Goal: Transaction & Acquisition: Purchase product/service

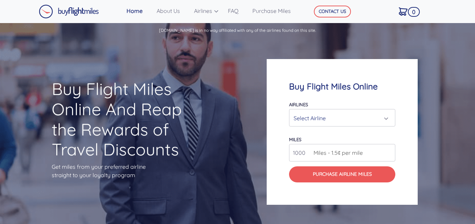
click at [321, 115] on div "Select Airline" at bounding box center [340, 118] width 93 height 13
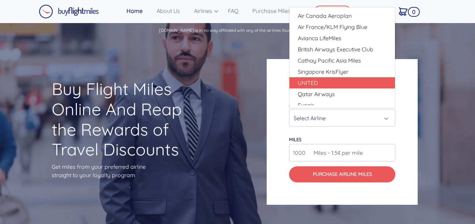
click at [315, 84] on span "UNITED" at bounding box center [308, 83] width 20 height 8
select select "UNITED"
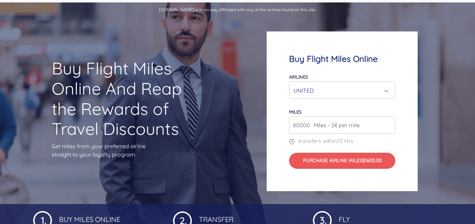
scroll to position [21, 0]
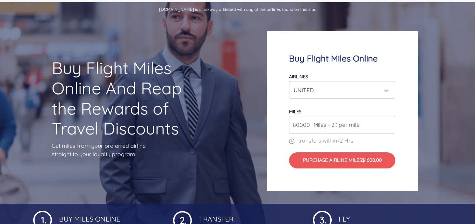
click at [388, 127] on input "80000" at bounding box center [342, 124] width 106 height 17
click at [388, 123] on input "81000" at bounding box center [342, 124] width 106 height 17
click at [388, 123] on input "82000" at bounding box center [342, 124] width 106 height 17
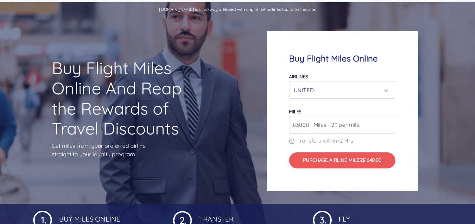
click at [389, 124] on input "83000" at bounding box center [342, 124] width 106 height 17
click at [389, 124] on input "84000" at bounding box center [342, 124] width 106 height 17
click at [389, 124] on input "85000" at bounding box center [342, 124] width 106 height 17
click at [389, 124] on input "86000" at bounding box center [342, 124] width 106 height 17
click at [389, 124] on input "87000" at bounding box center [342, 124] width 106 height 17
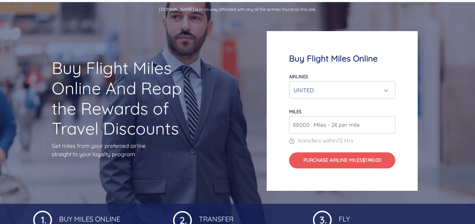
click at [389, 124] on input "88000" at bounding box center [342, 124] width 106 height 17
click at [389, 124] on input "89000" at bounding box center [342, 124] width 106 height 17
click at [389, 124] on input "90000" at bounding box center [342, 124] width 106 height 17
click at [389, 124] on input "91000" at bounding box center [342, 124] width 106 height 17
click at [389, 124] on input "92000" at bounding box center [342, 124] width 106 height 17
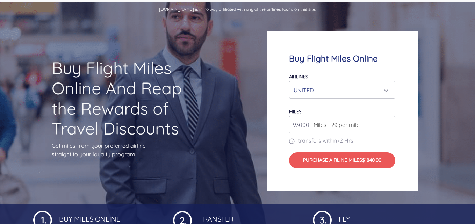
click at [389, 124] on input "93000" at bounding box center [342, 124] width 106 height 17
click at [389, 124] on input "94000" at bounding box center [342, 124] width 106 height 17
click at [389, 124] on input "95000" at bounding box center [342, 124] width 106 height 17
click at [389, 124] on input "96000" at bounding box center [342, 124] width 106 height 17
click at [389, 124] on input "97000" at bounding box center [342, 124] width 106 height 17
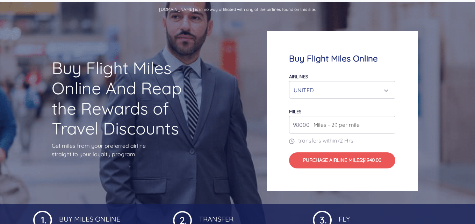
click at [389, 124] on input "98000" at bounding box center [342, 124] width 106 height 17
click at [389, 124] on input "99000" at bounding box center [342, 124] width 106 height 17
click at [389, 124] on input "100000" at bounding box center [342, 124] width 106 height 17
type input "80000"
click at [389, 127] on input "80000" at bounding box center [342, 124] width 106 height 17
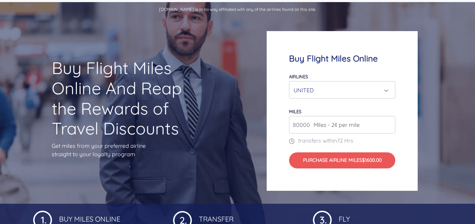
click at [389, 127] on input "80000" at bounding box center [342, 124] width 106 height 17
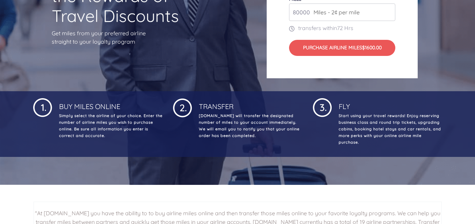
scroll to position [0, 0]
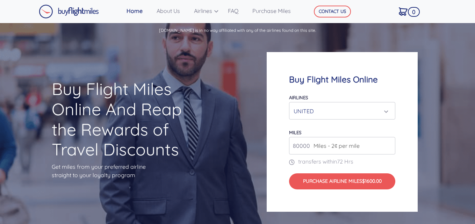
click at [353, 105] on div "UNITED" at bounding box center [340, 111] width 93 height 13
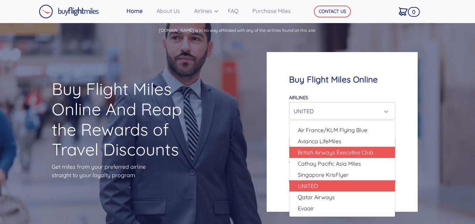
click at [348, 157] on link "British Airways Executive Club" at bounding box center [343, 152] width 106 height 11
select select "British Airways Executive Club"
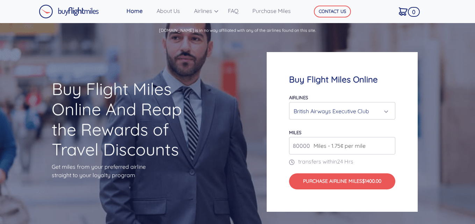
click at [390, 148] on input "80000" at bounding box center [342, 145] width 106 height 17
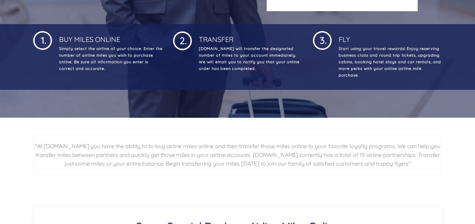
scroll to position [91, 0]
